Goal: Information Seeking & Learning: Learn about a topic

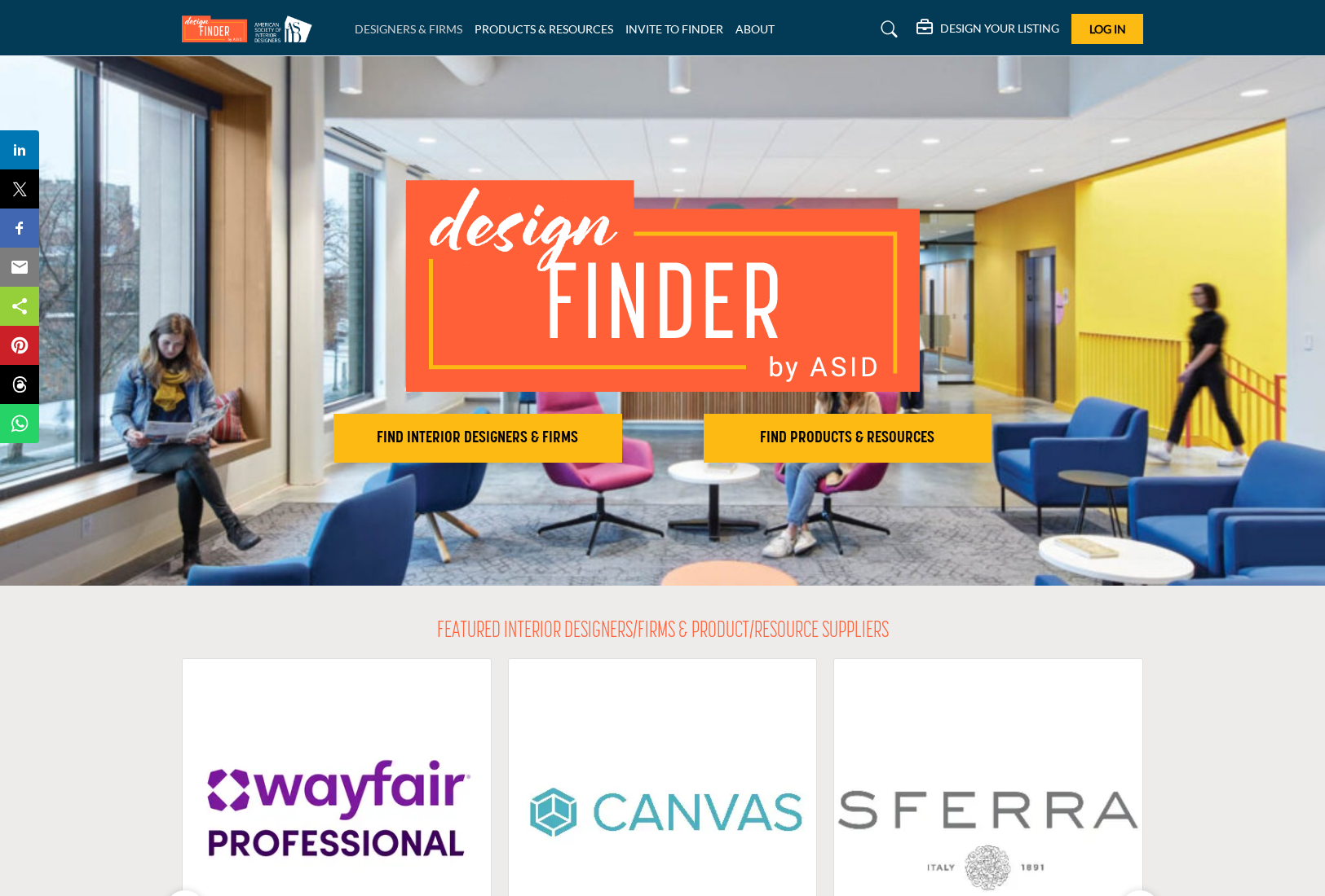
click at [388, 26] on link "DESIGNERS & FIRMS" at bounding box center [409, 29] width 108 height 14
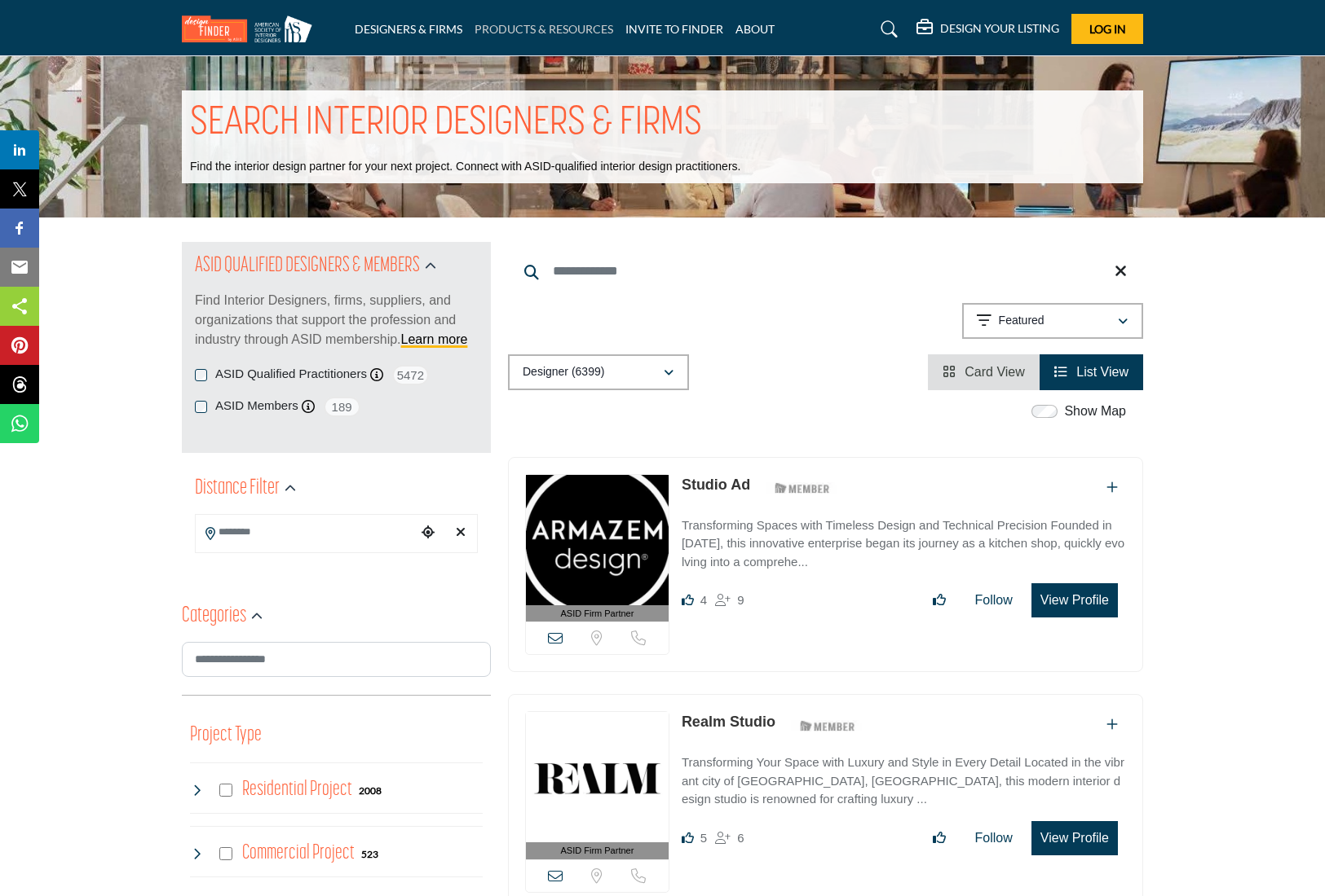
click at [519, 33] on link "PRODUCTS & RESOURCES" at bounding box center [544, 29] width 139 height 14
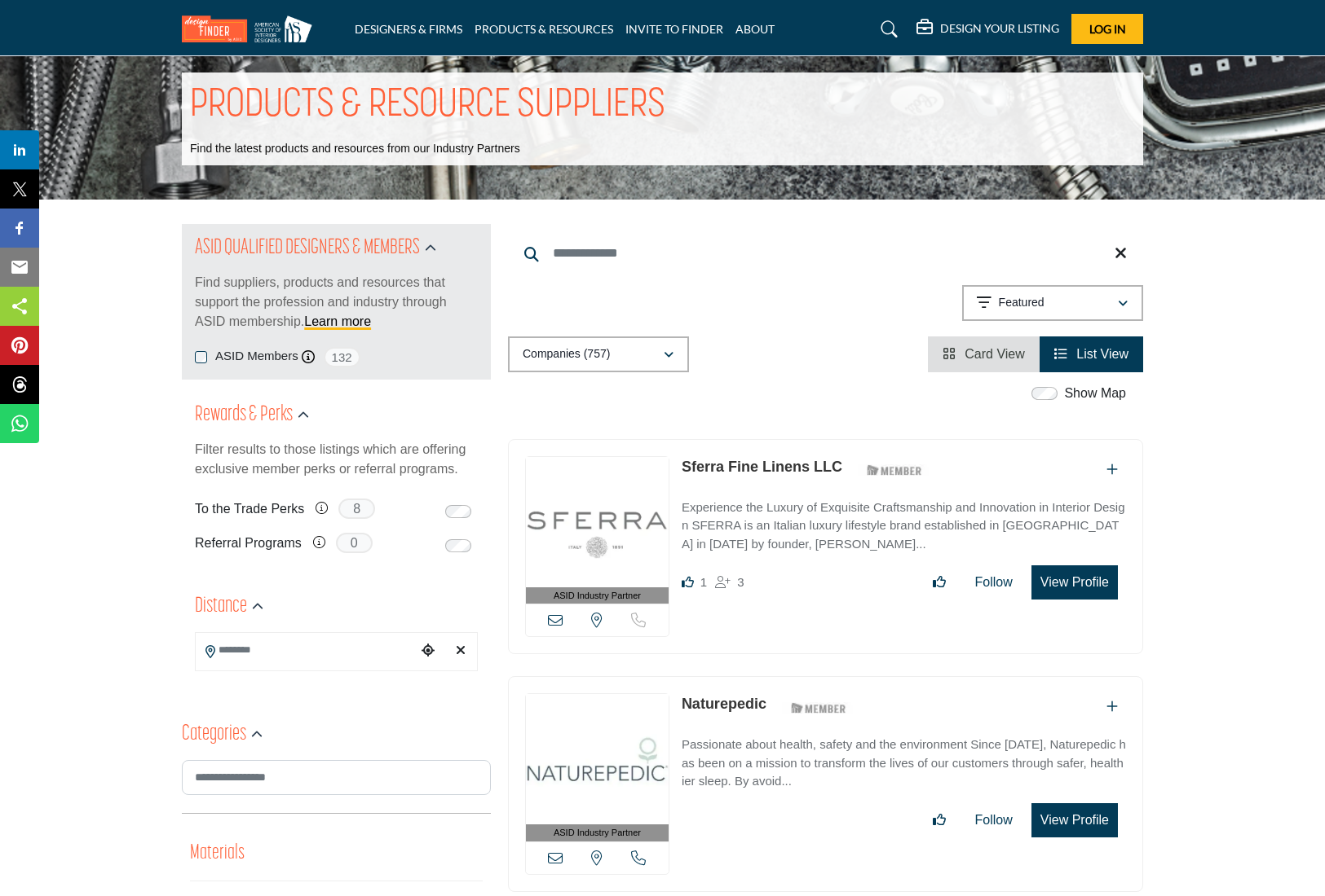
scroll to position [24, 0]
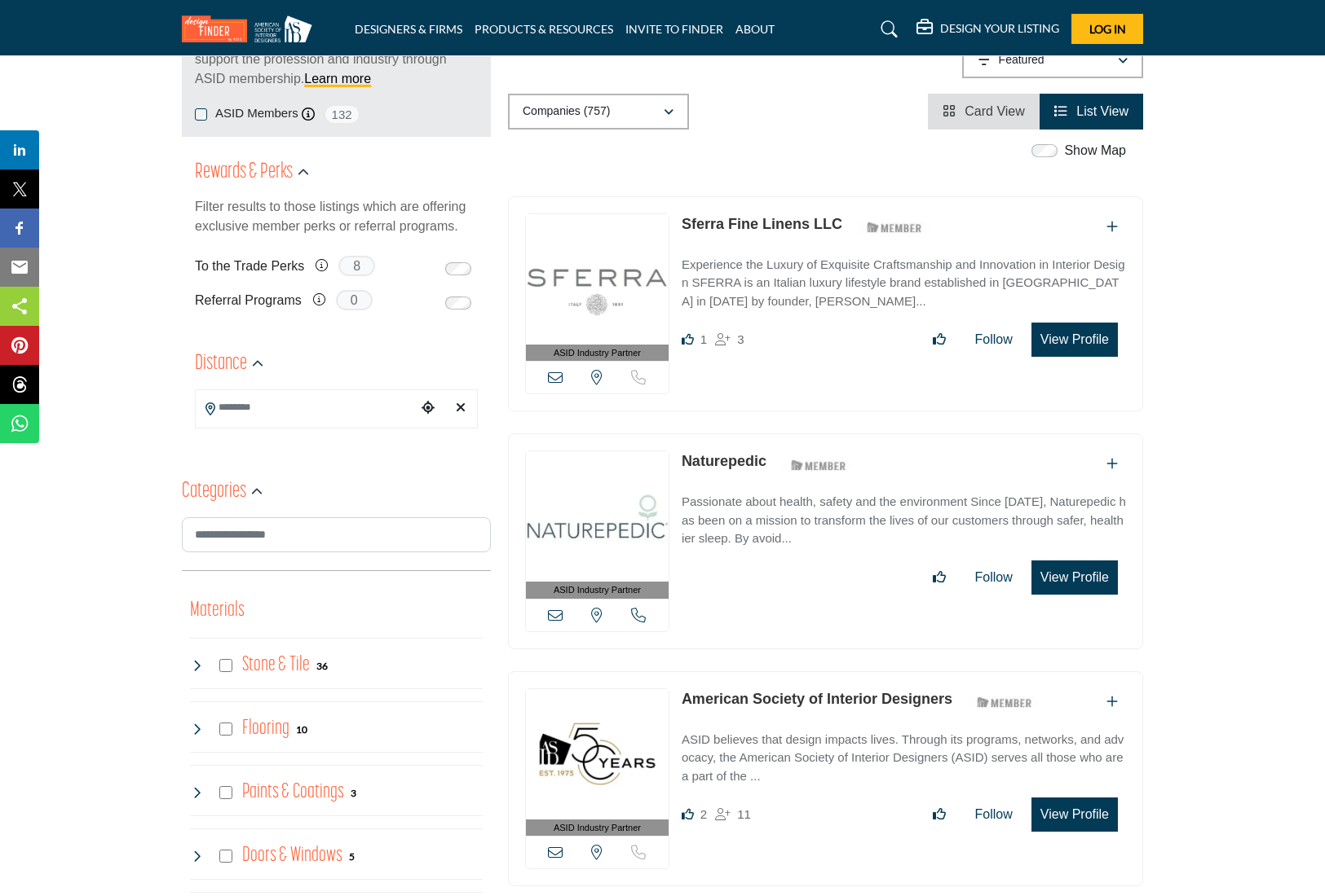
scroll to position [154, 0]
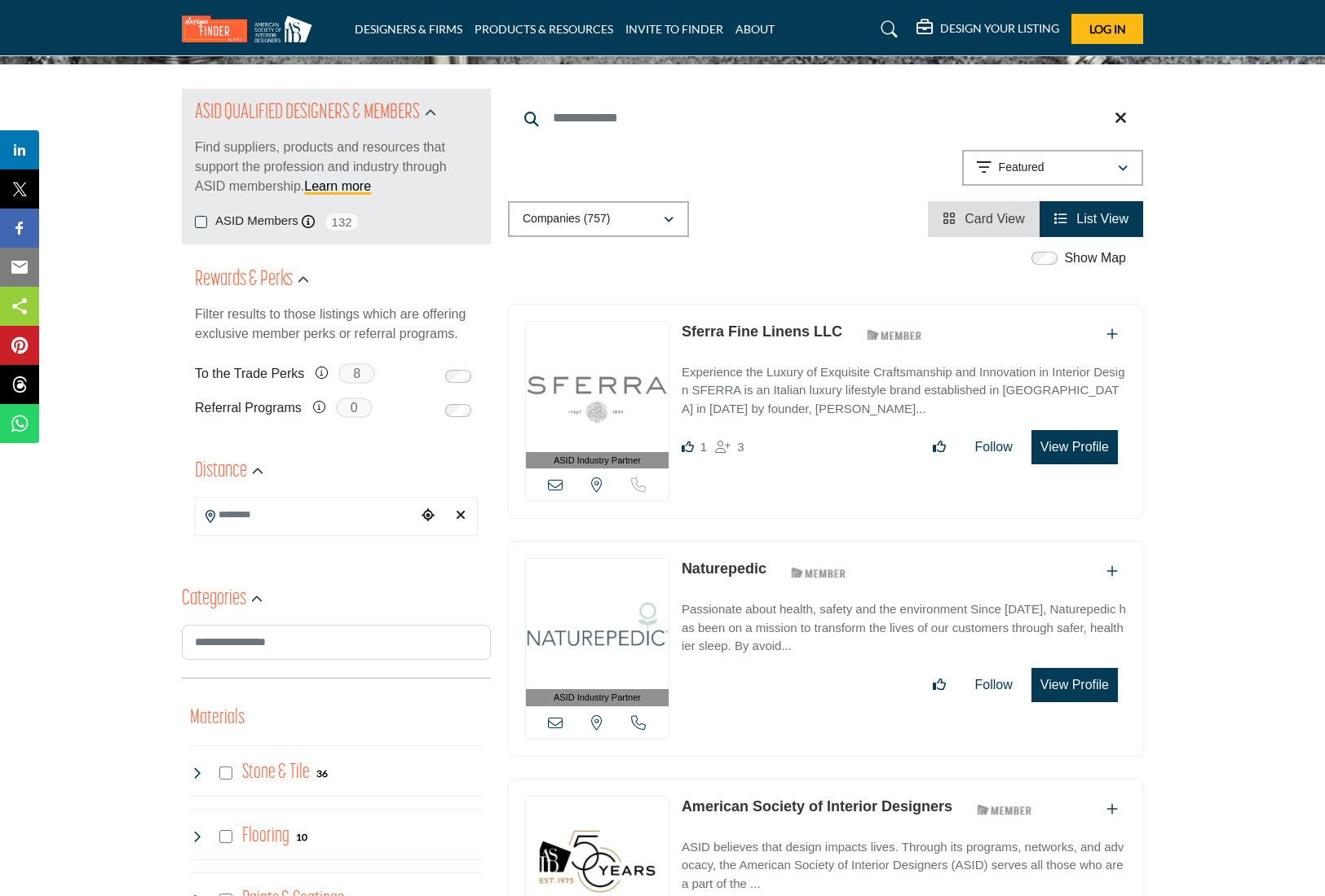
click at [794, 325] on link "Sferra Fine Linens LLC" at bounding box center [761, 331] width 161 height 16
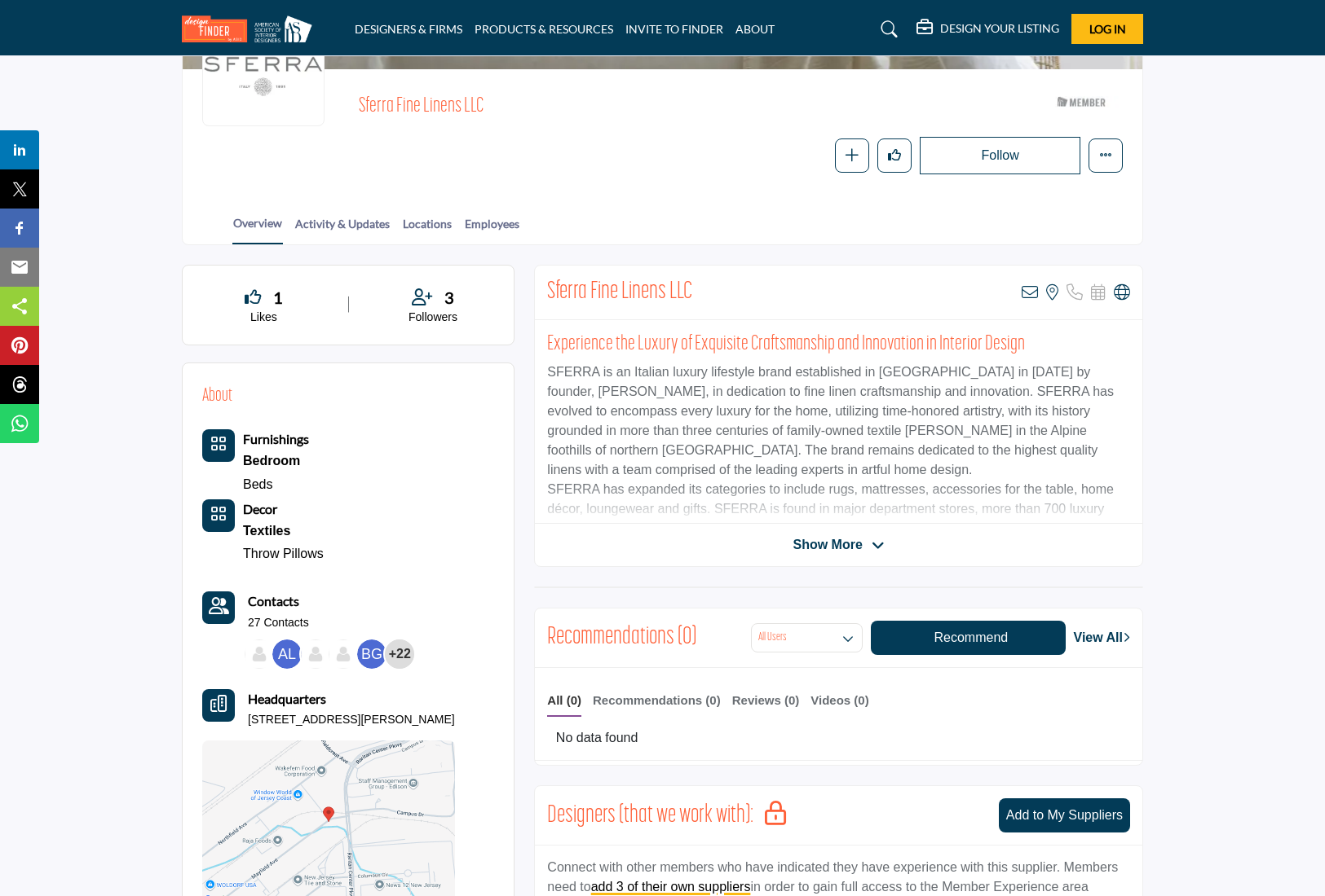
click at [826, 541] on span "Show More" at bounding box center [827, 545] width 69 height 20
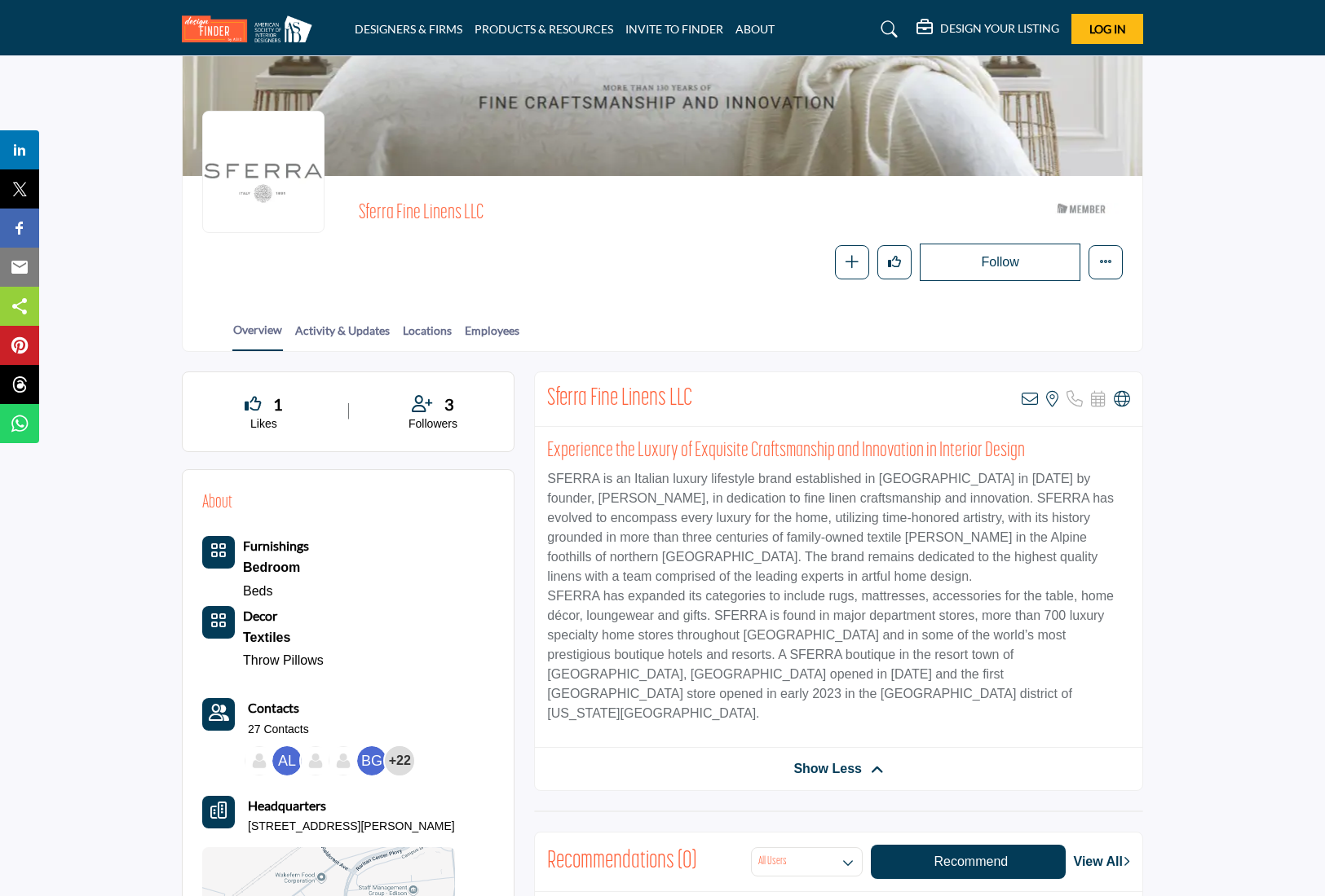
scroll to position [93, 0]
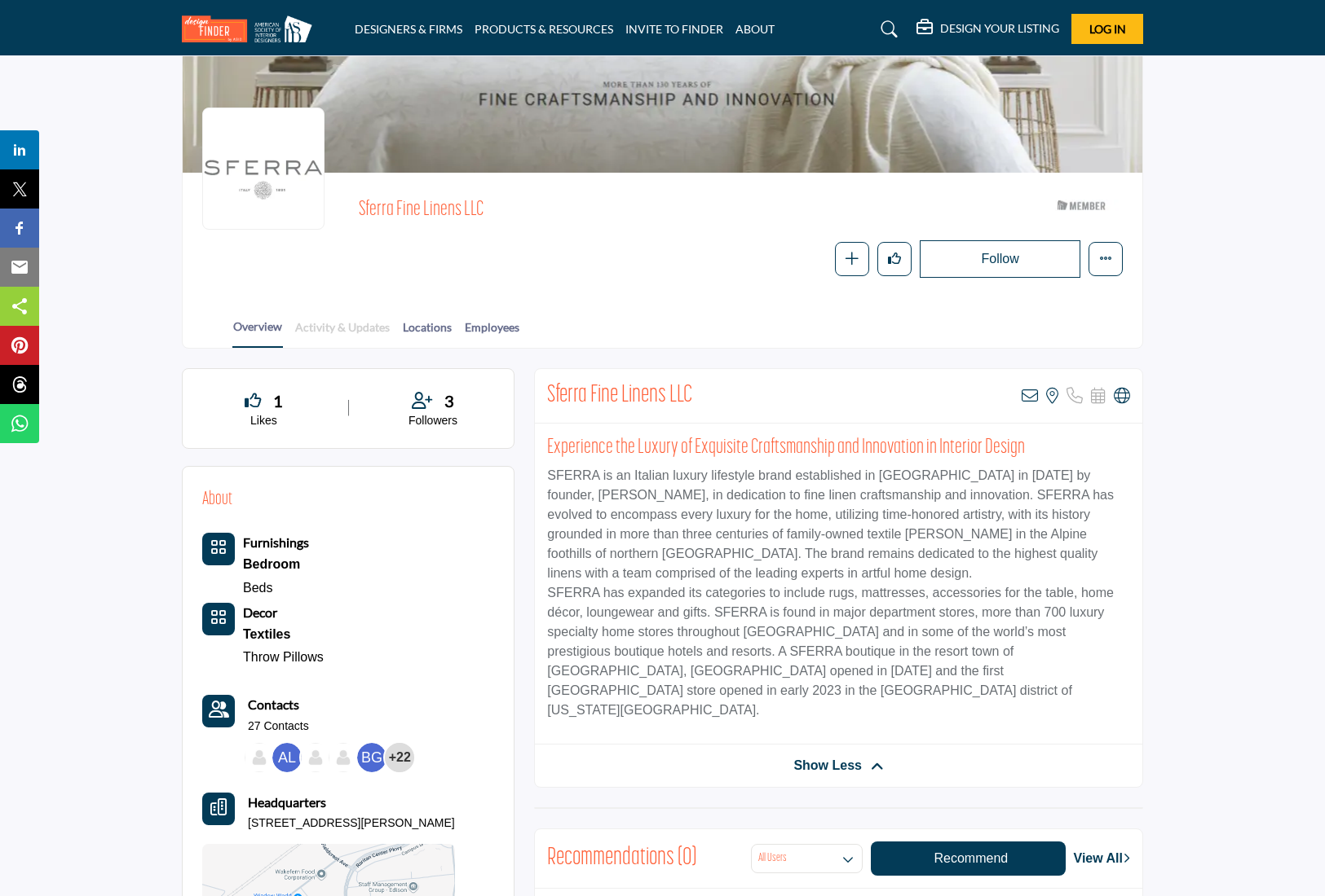
click at [355, 320] on link "Activity & Updates" at bounding box center [342, 332] width 96 height 29
click at [354, 318] on link "Activity & Updates" at bounding box center [342, 332] width 96 height 29
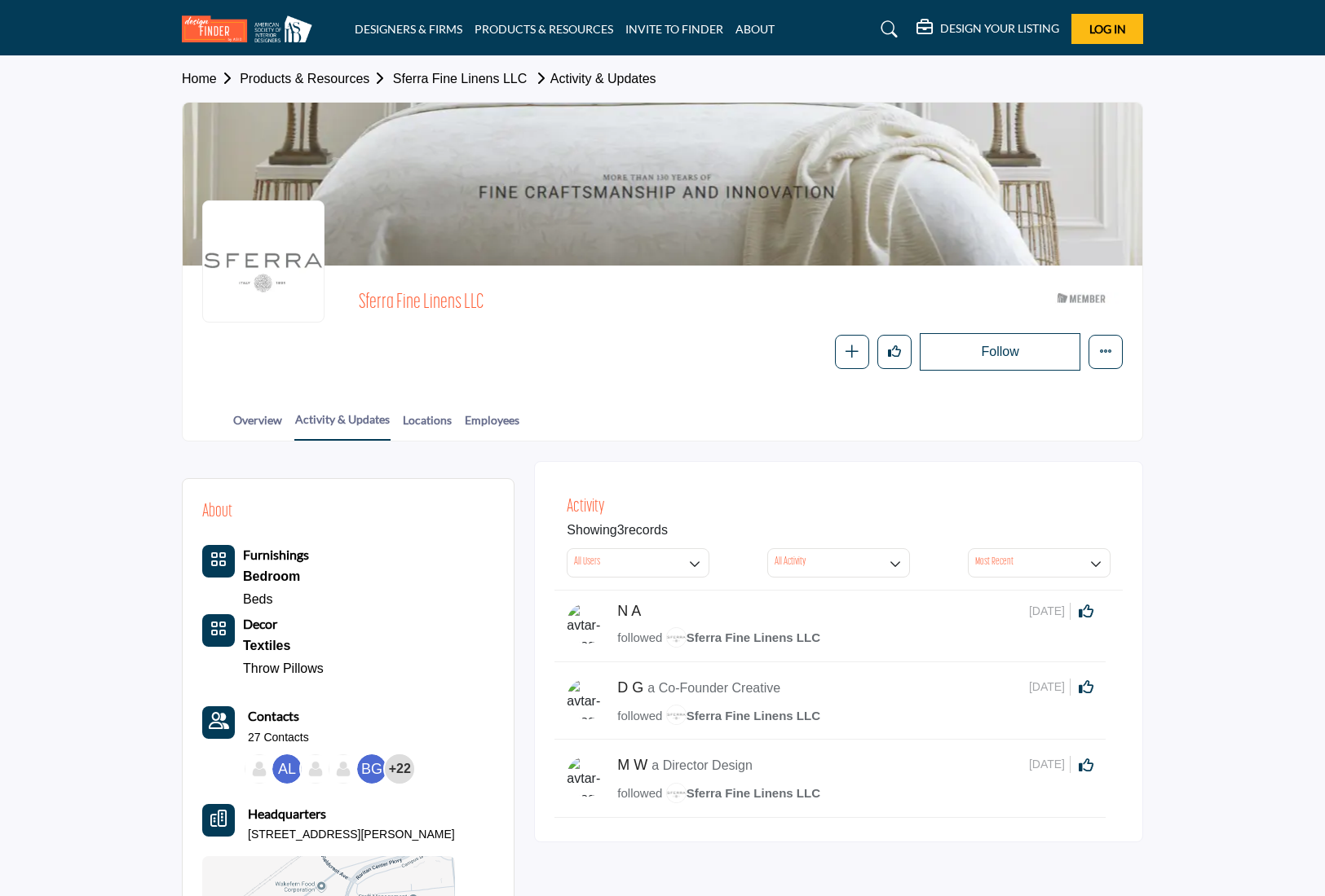
click at [0, 0] on div at bounding box center [0, 0] width 0 height 0
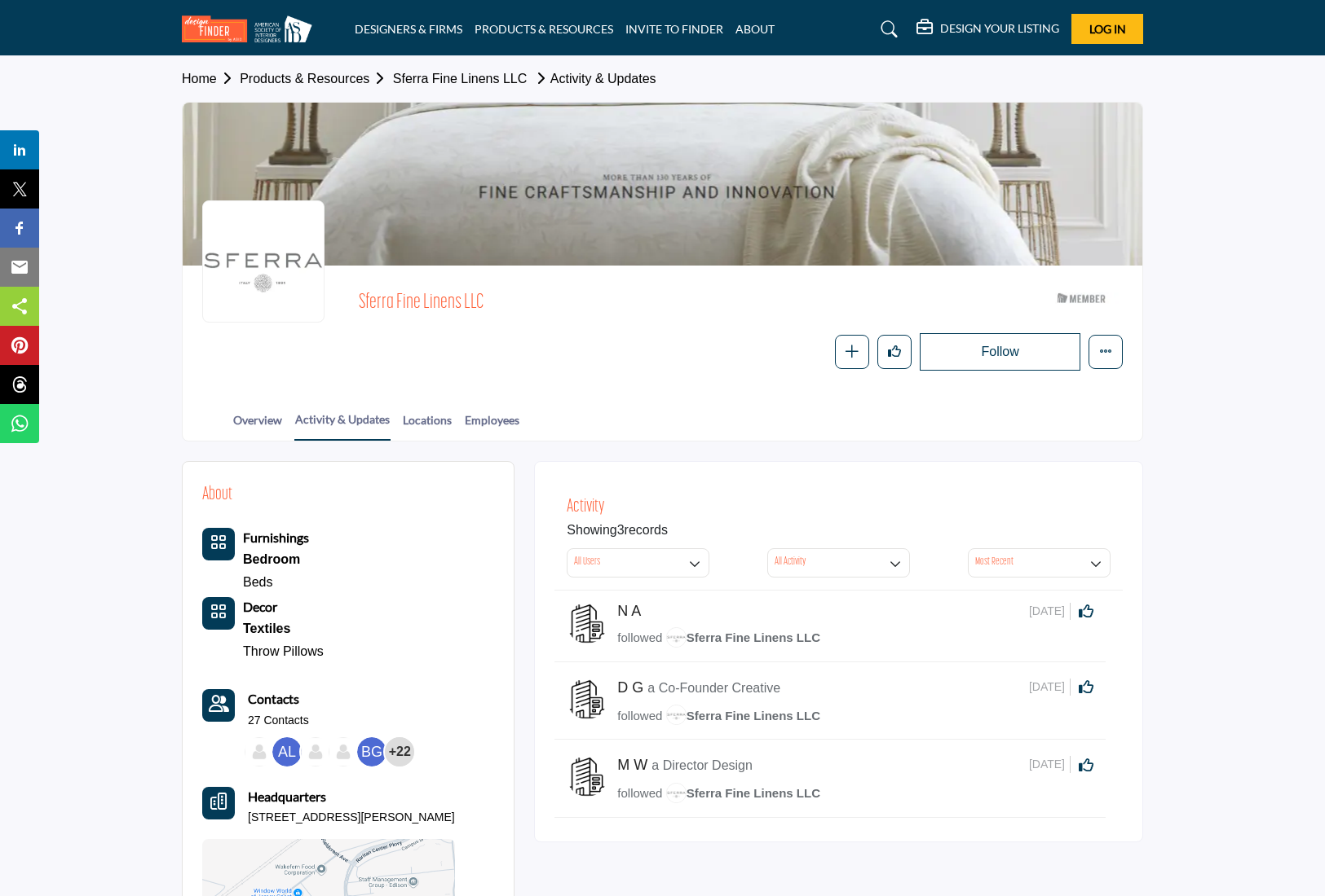
click at [974, 25] on h5 "DESIGN YOUR LISTING" at bounding box center [999, 28] width 119 height 15
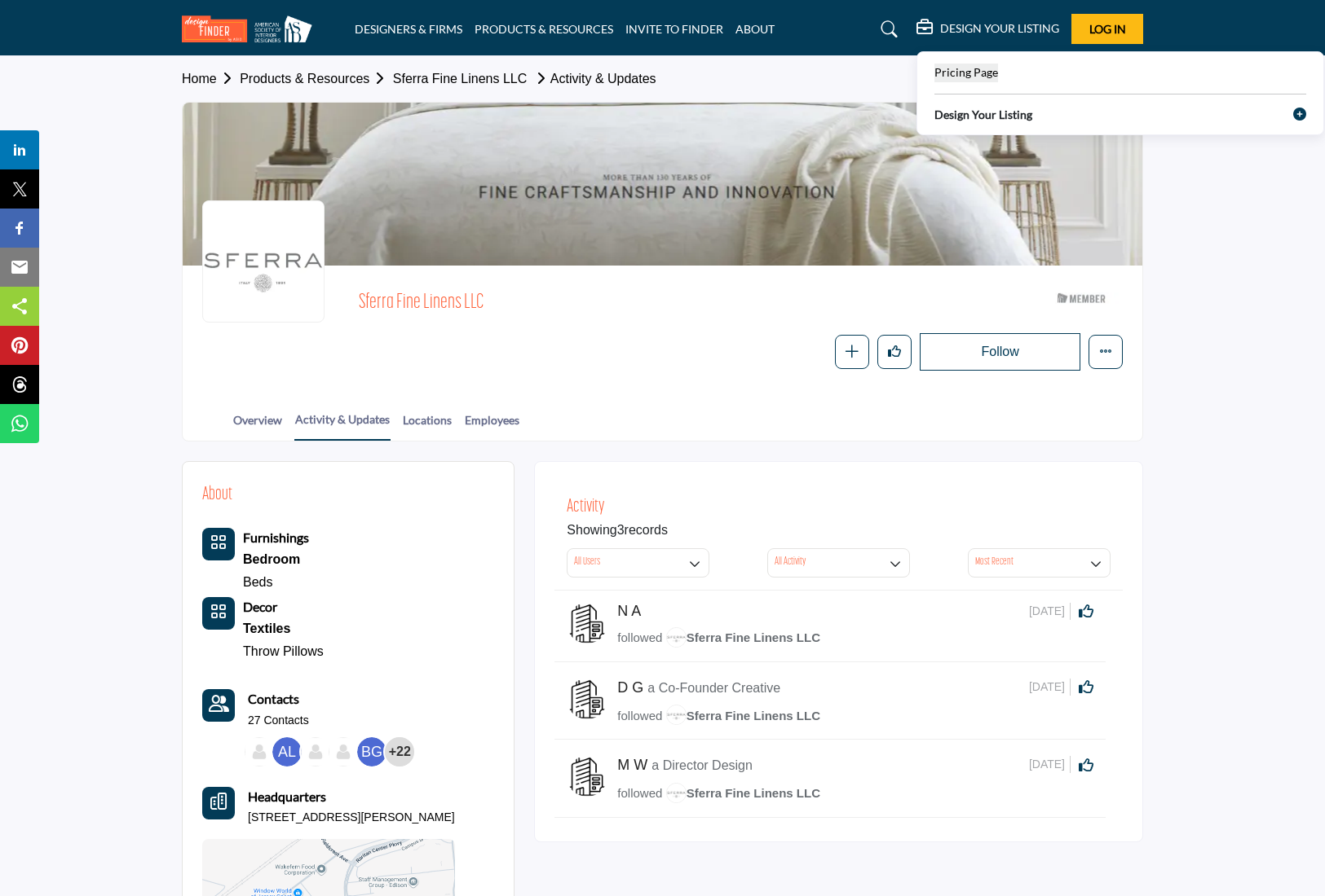
click at [961, 63] on link "Pricing Page" at bounding box center [966, 73] width 63 height 19
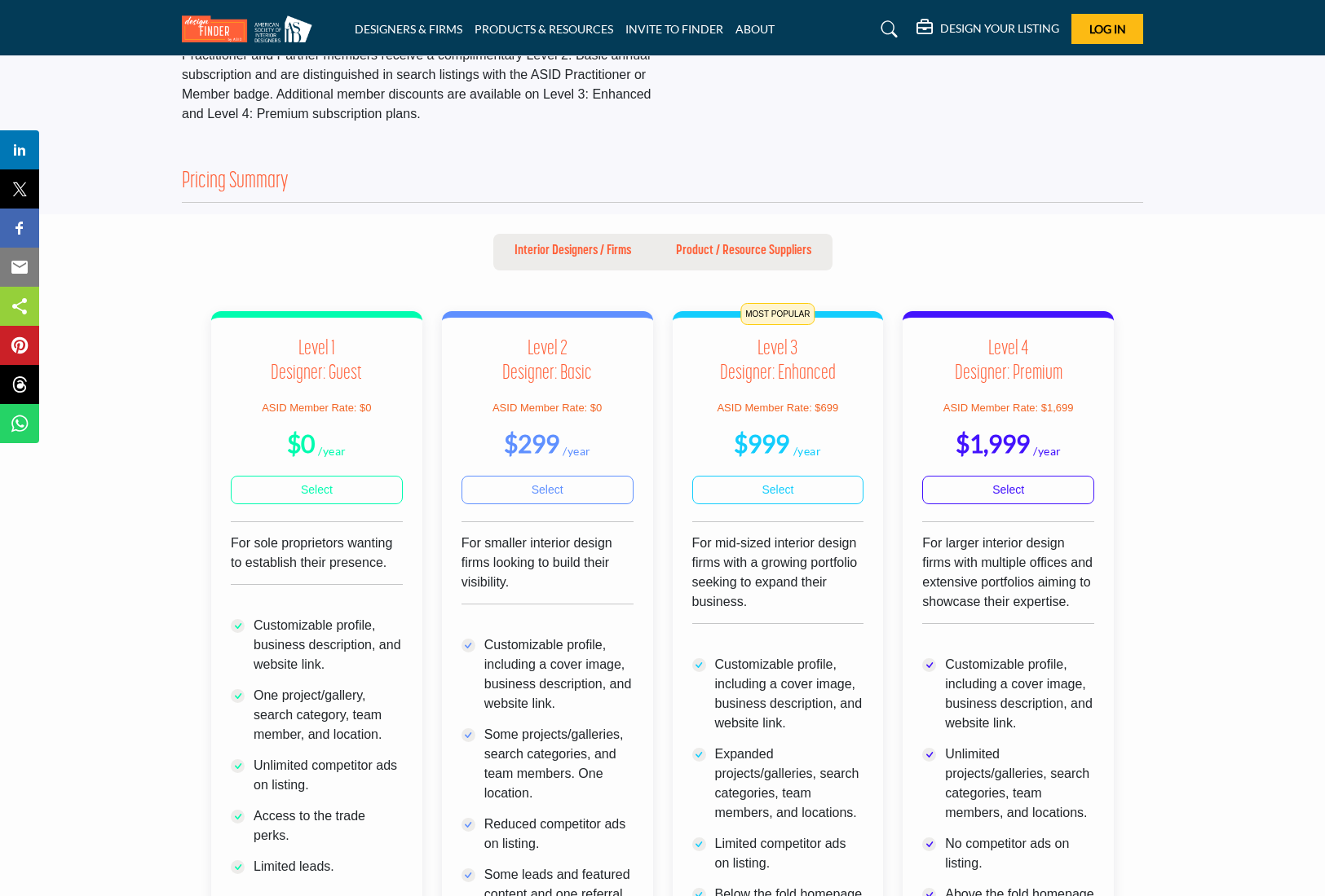
scroll to position [311, 0]
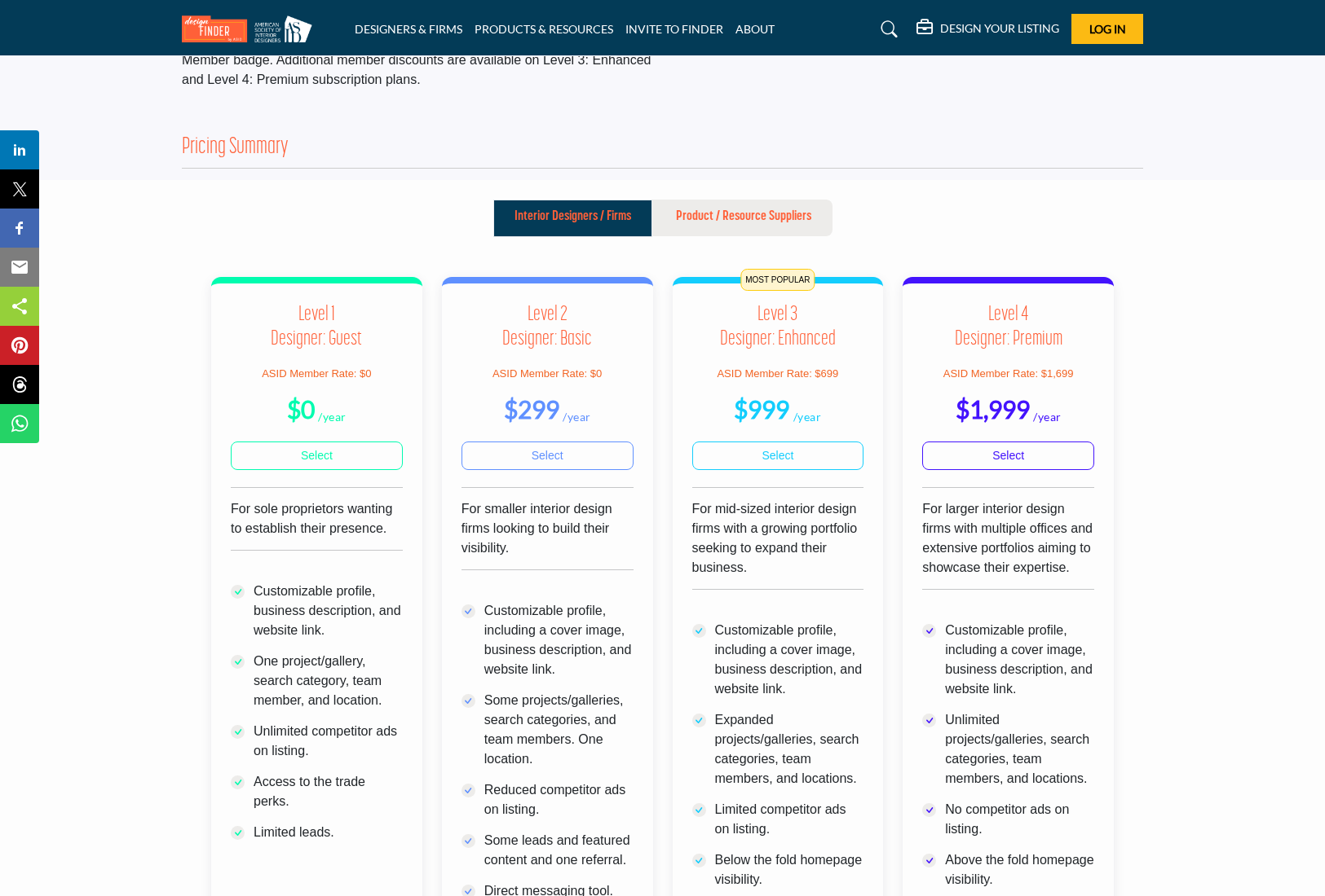
click at [559, 226] on p "Interior Designers / Firms" at bounding box center [573, 217] width 116 height 20
click at [560, 226] on p "Interior Designers / Firms" at bounding box center [573, 217] width 116 height 20
click at [725, 226] on p "Product / Resource Suppliers" at bounding box center [744, 217] width 135 height 20
